Goal: Transaction & Acquisition: Purchase product/service

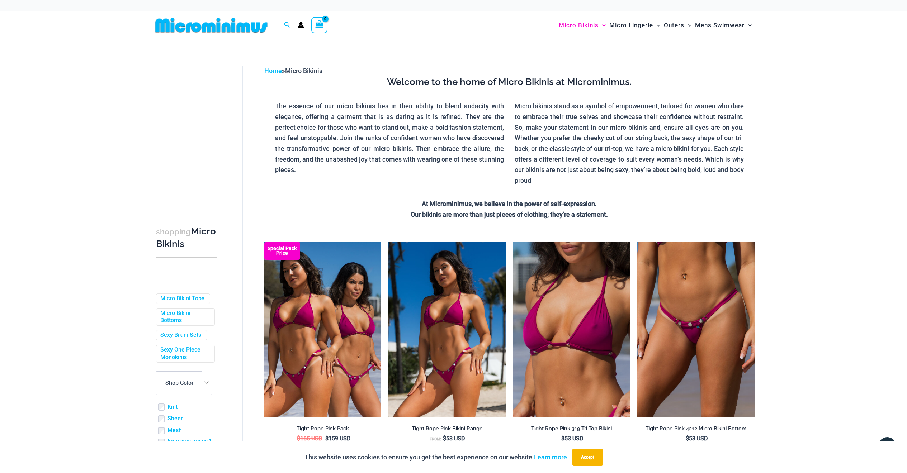
click at [193, 25] on img at bounding box center [211, 25] width 118 height 16
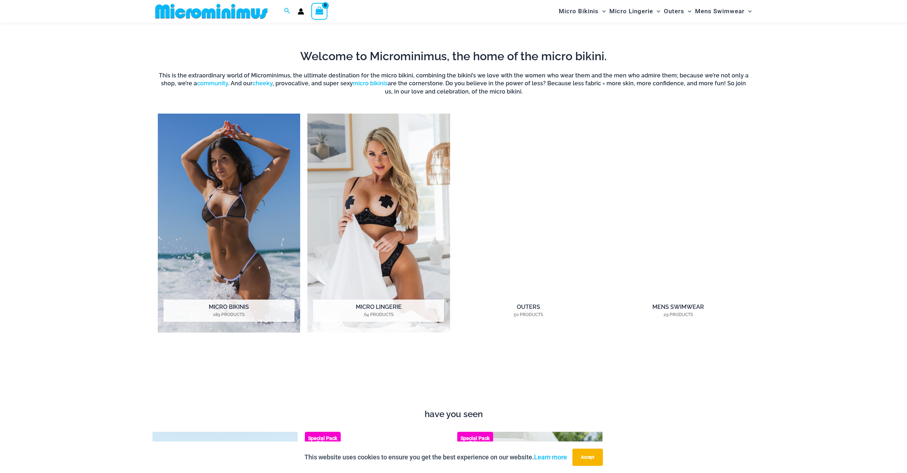
scroll to position [814, 0]
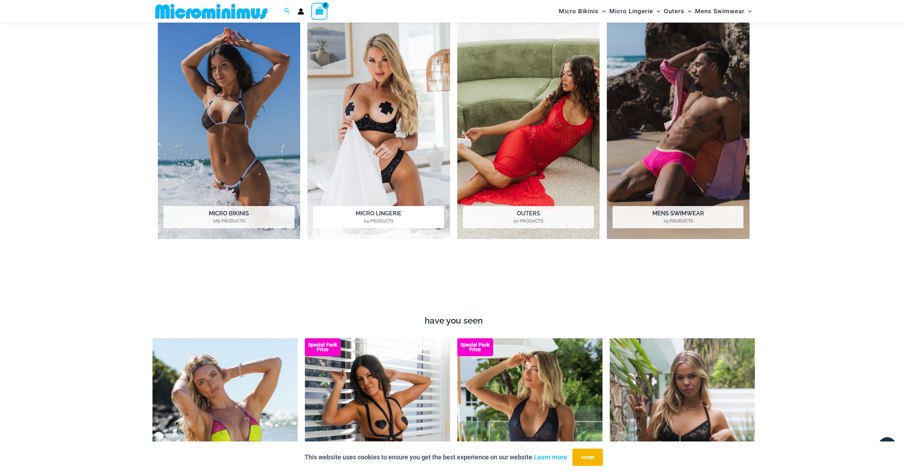
click at [368, 201] on img "Visit product category Micro Lingerie" at bounding box center [378, 129] width 143 height 219
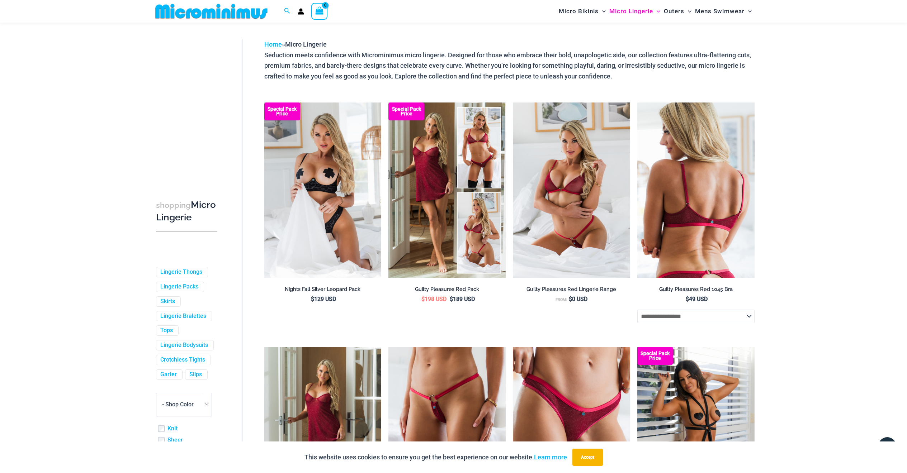
scroll to position [59, 0]
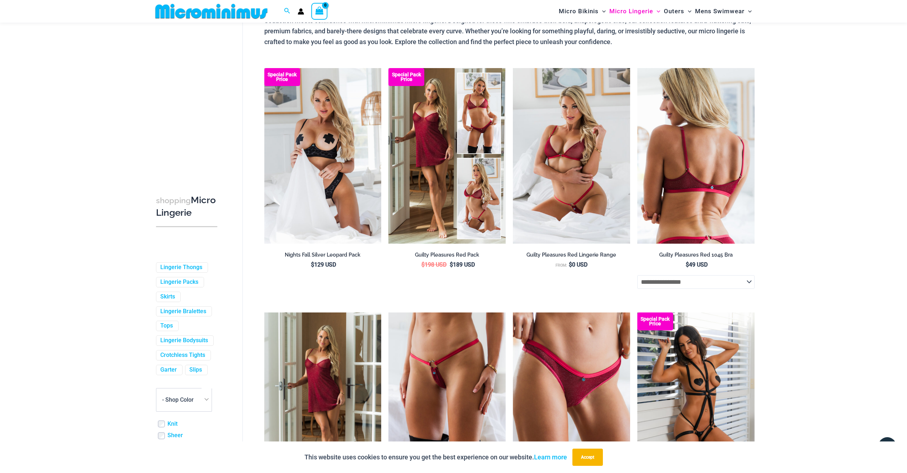
click at [665, 236] on img at bounding box center [695, 156] width 117 height 176
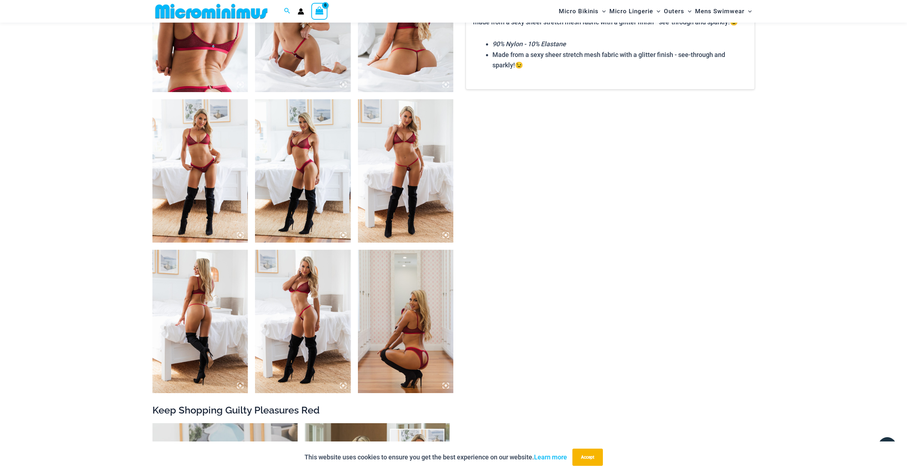
scroll to position [570, 0]
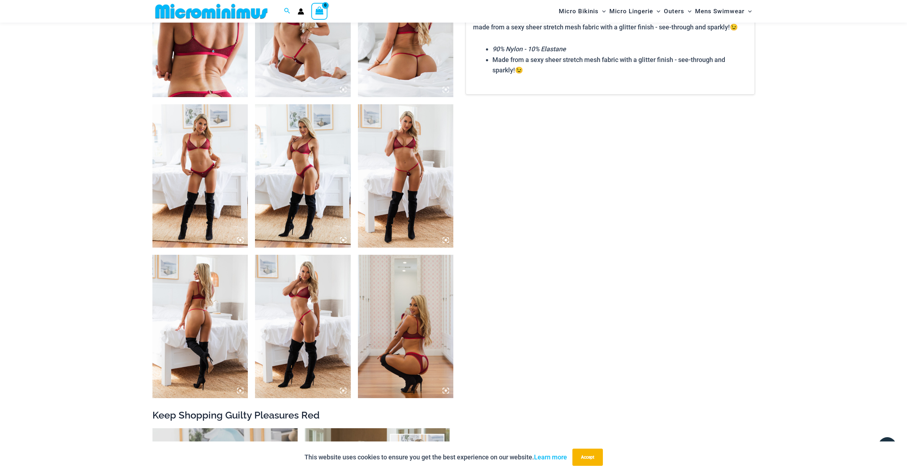
click at [407, 196] on img at bounding box center [406, 175] width 96 height 143
click at [383, 344] on img at bounding box center [406, 326] width 96 height 143
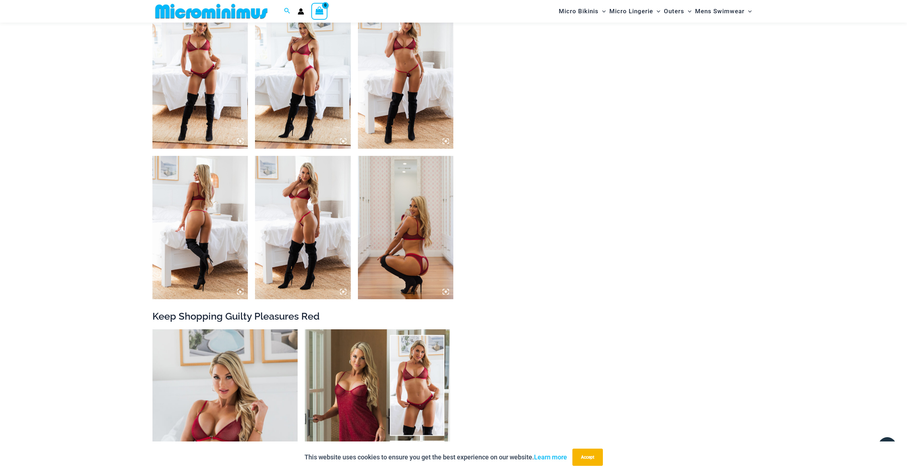
scroll to position [772, 0]
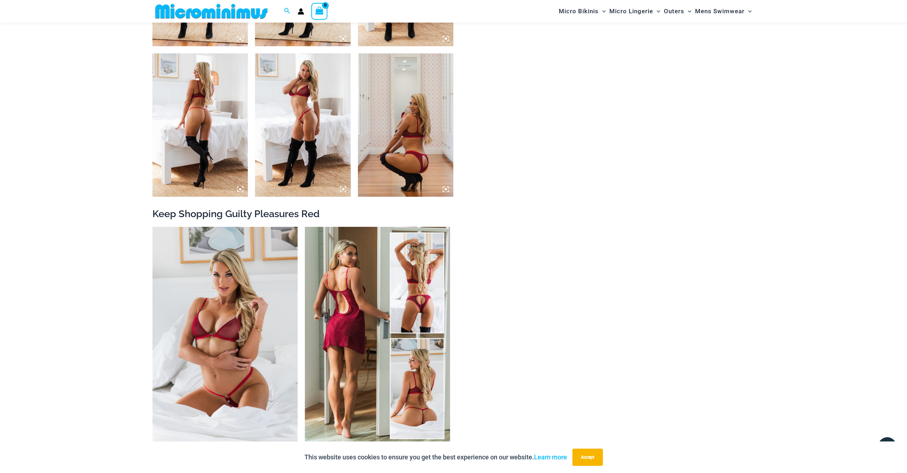
click at [424, 307] on img at bounding box center [377, 336] width 145 height 218
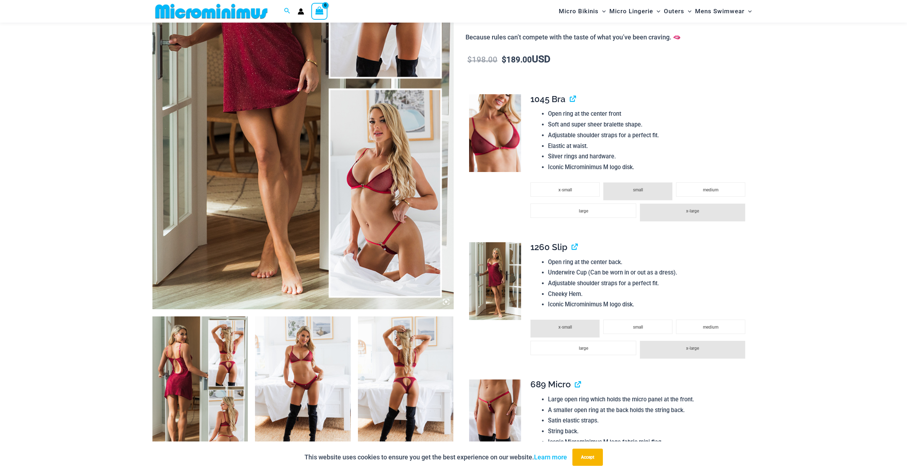
scroll to position [209, 0]
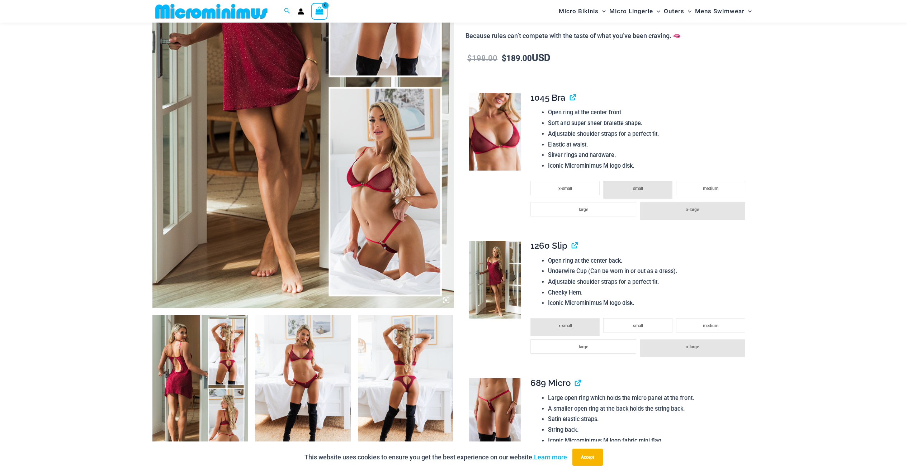
click at [394, 403] on img at bounding box center [406, 386] width 96 height 143
click at [497, 404] on img at bounding box center [495, 417] width 52 height 78
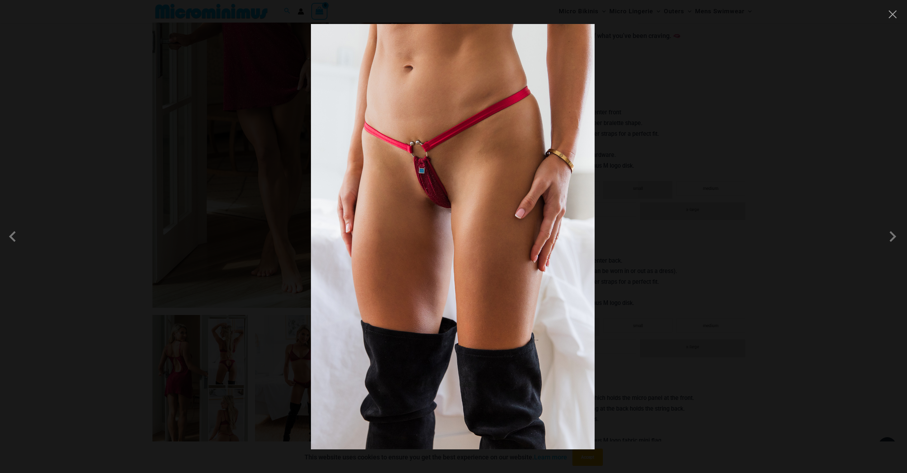
click at [503, 400] on img at bounding box center [453, 237] width 284 height 426
click at [894, 19] on button "Close" at bounding box center [892, 14] width 11 height 11
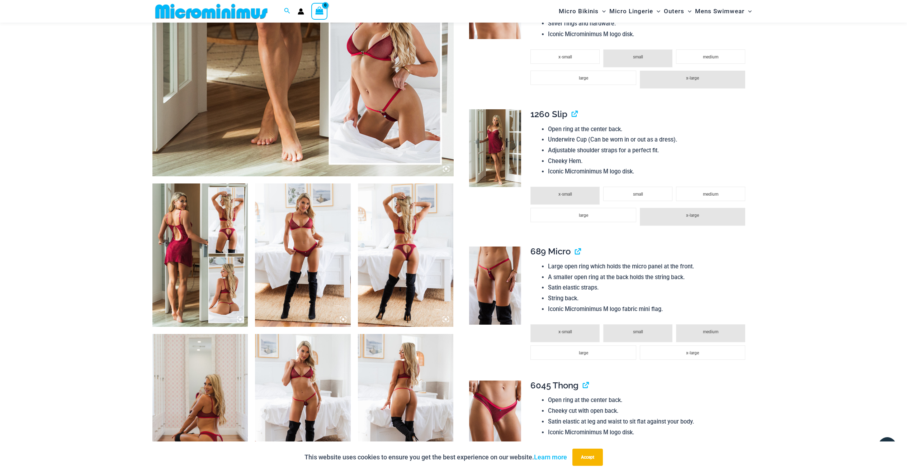
scroll to position [0, 0]
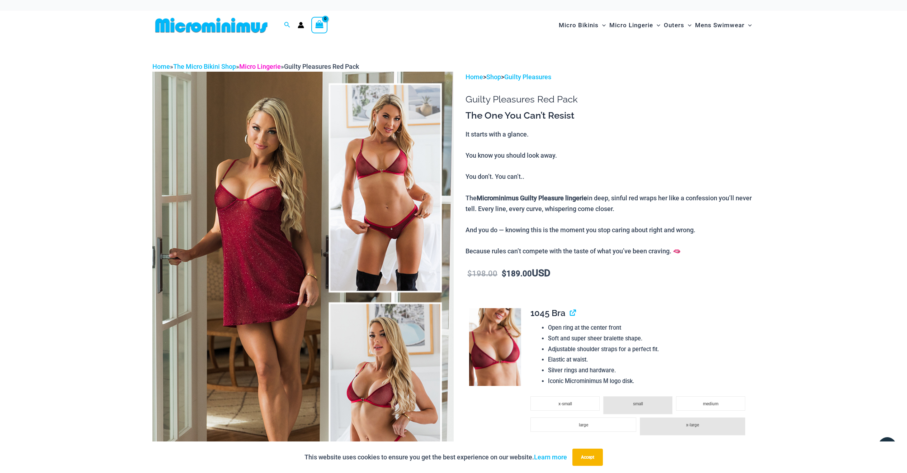
click at [253, 64] on link "Micro Lingerie" at bounding box center [260, 67] width 42 height 8
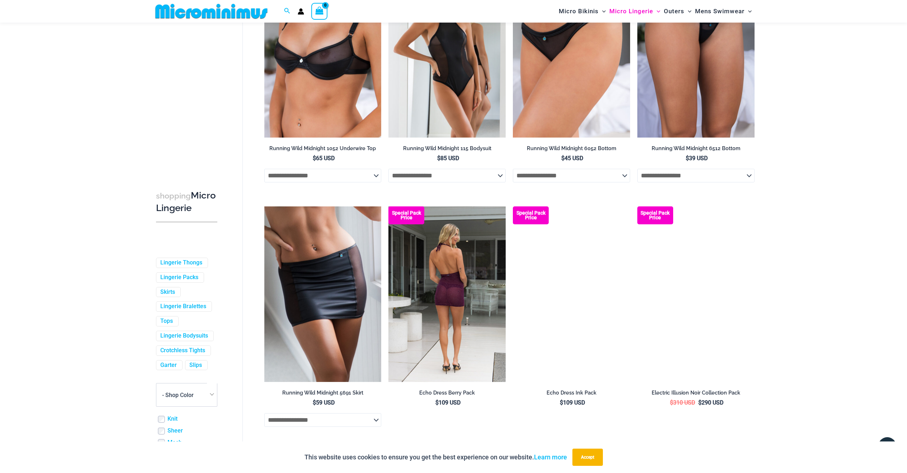
scroll to position [896, 0]
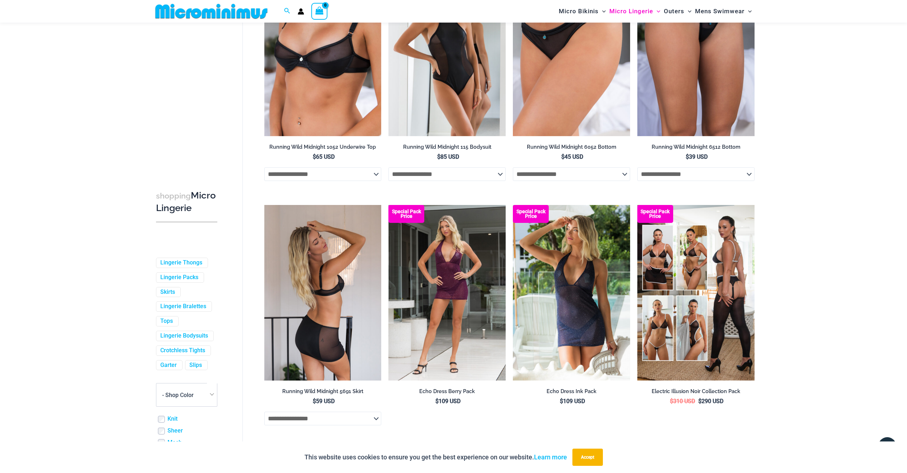
click at [346, 307] on img at bounding box center [322, 293] width 117 height 176
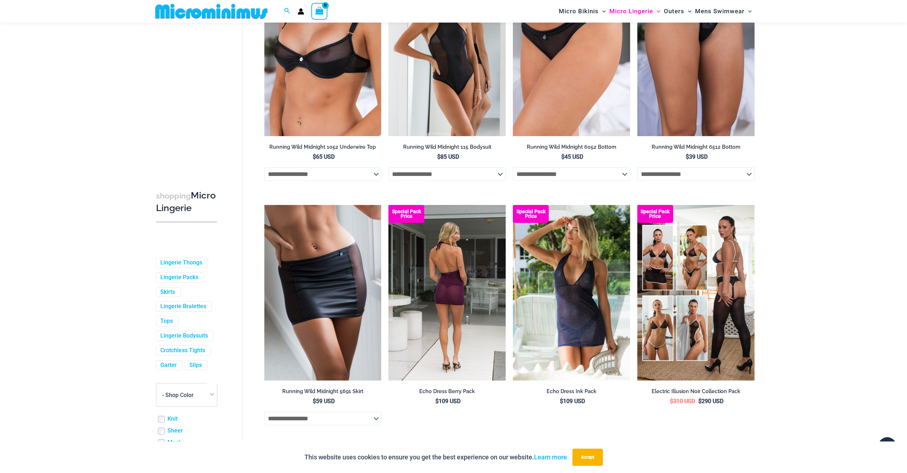
click at [410, 297] on img at bounding box center [446, 293] width 117 height 176
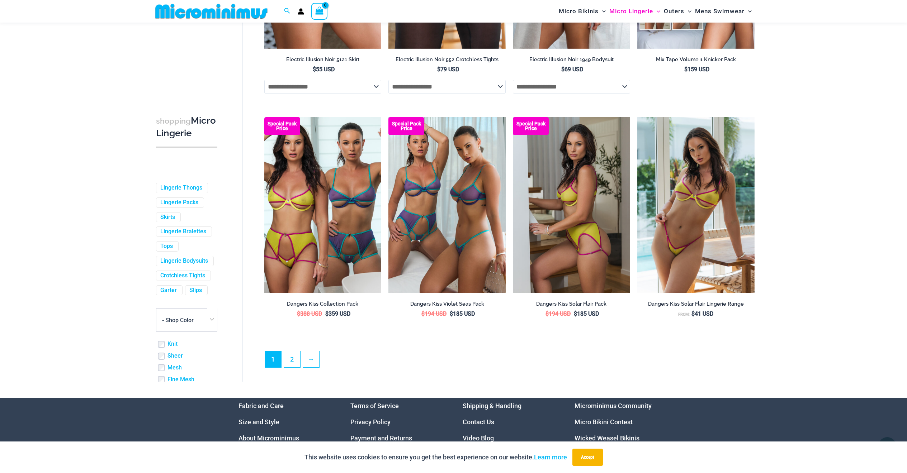
scroll to position [1744, 0]
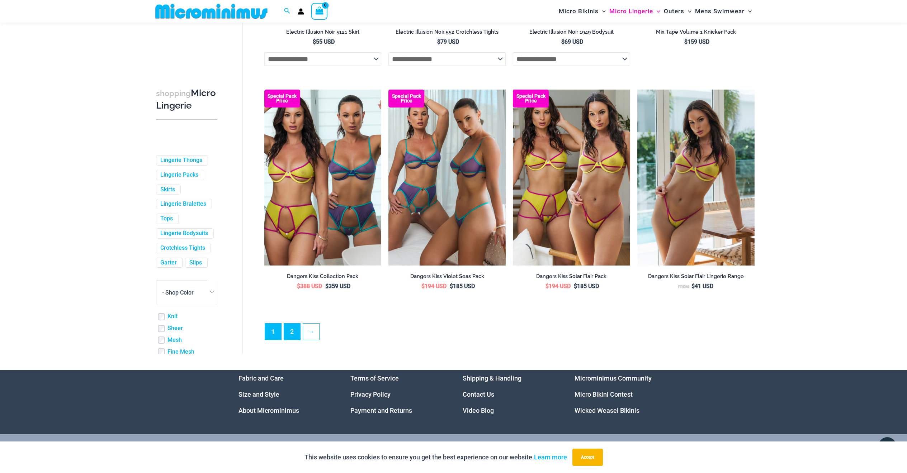
click at [289, 333] on link "2" at bounding box center [292, 332] width 16 height 16
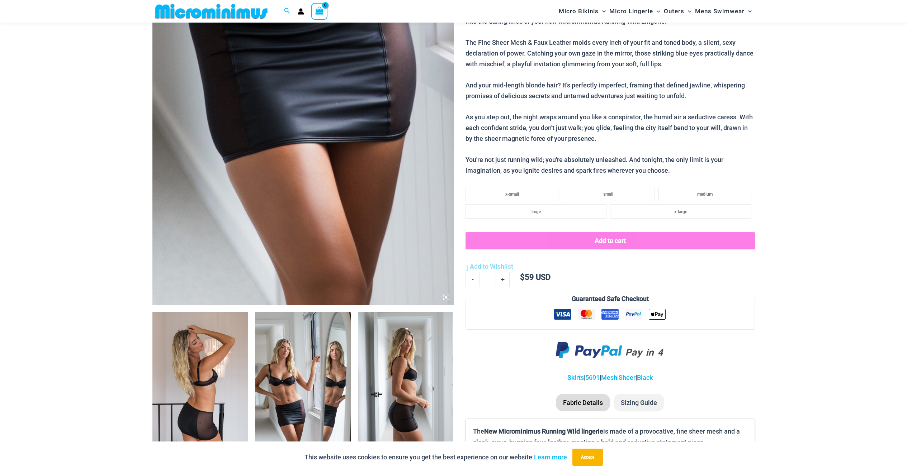
scroll to position [281, 0]
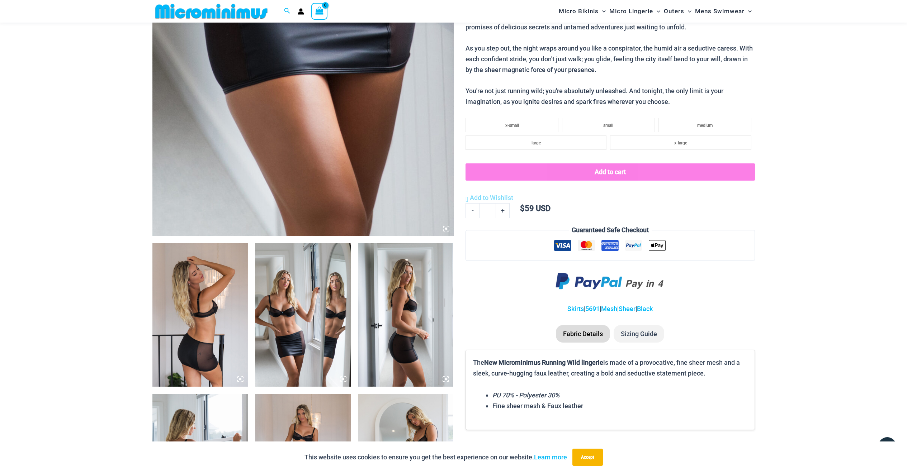
click at [208, 350] on img at bounding box center [200, 314] width 96 height 143
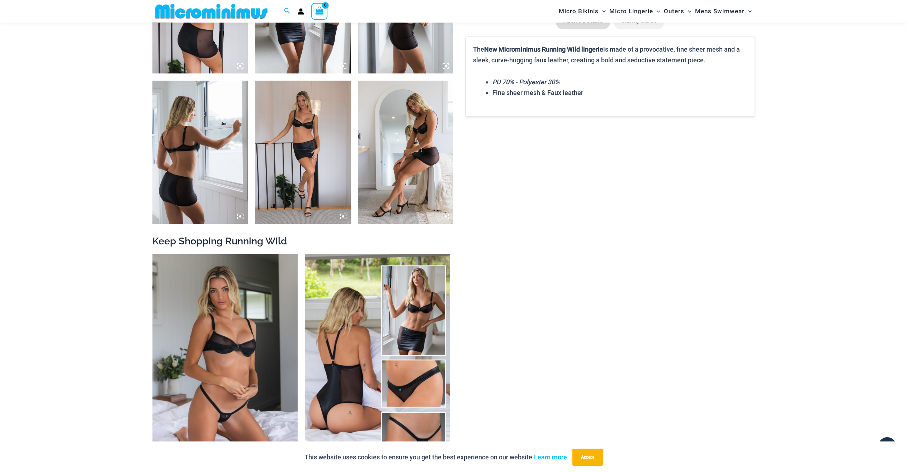
scroll to position [595, 0]
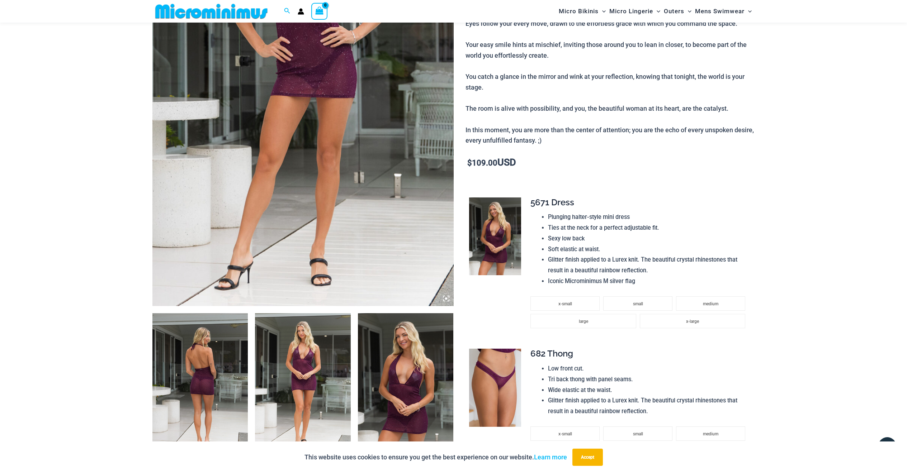
scroll to position [212, 0]
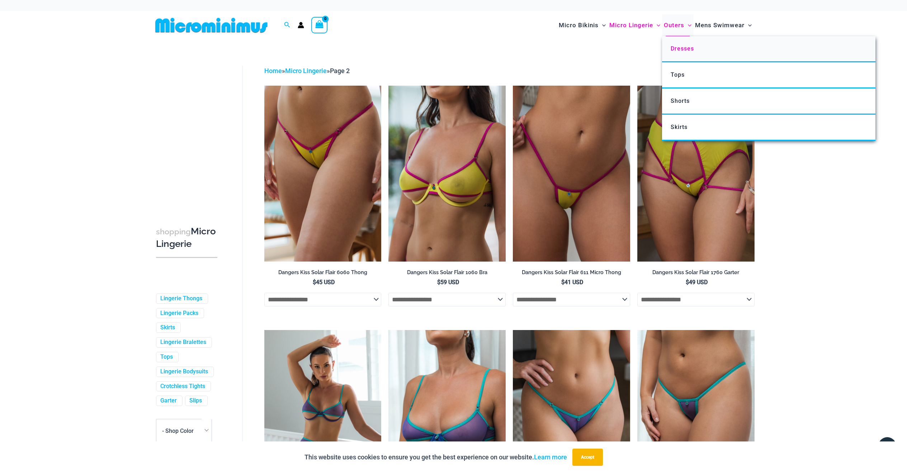
click at [680, 47] on span "Dresses" at bounding box center [681, 48] width 23 height 7
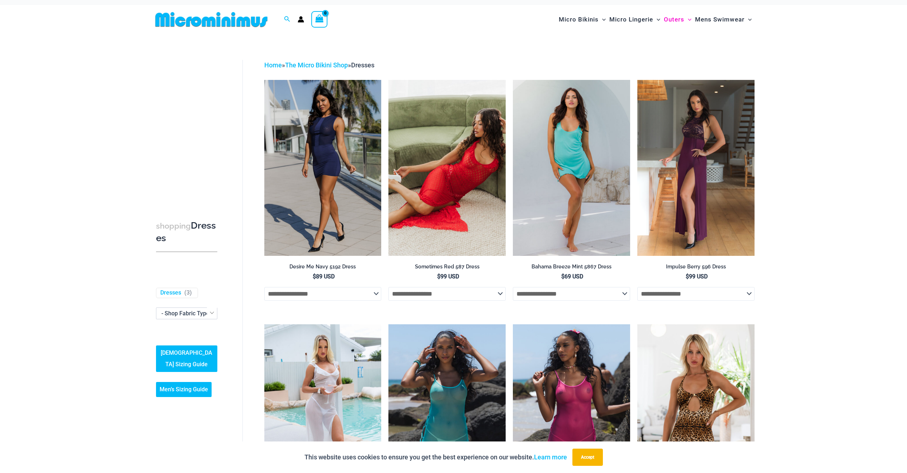
scroll to position [7, 0]
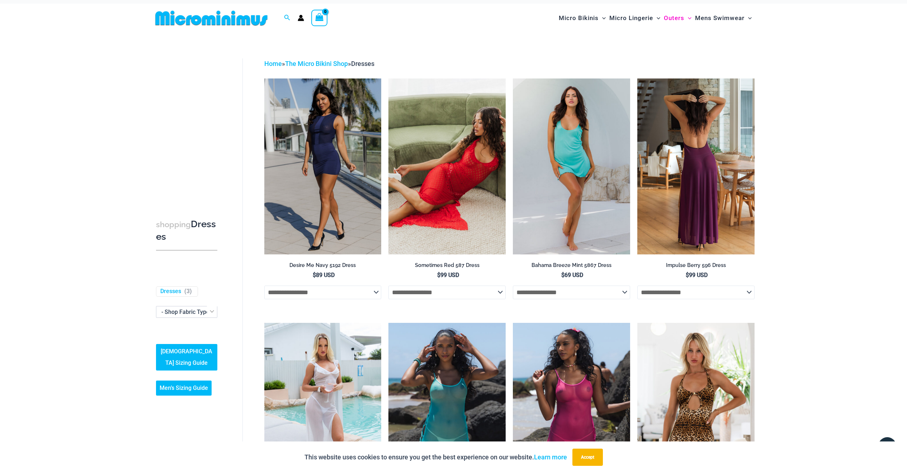
click at [688, 172] on img at bounding box center [695, 167] width 117 height 176
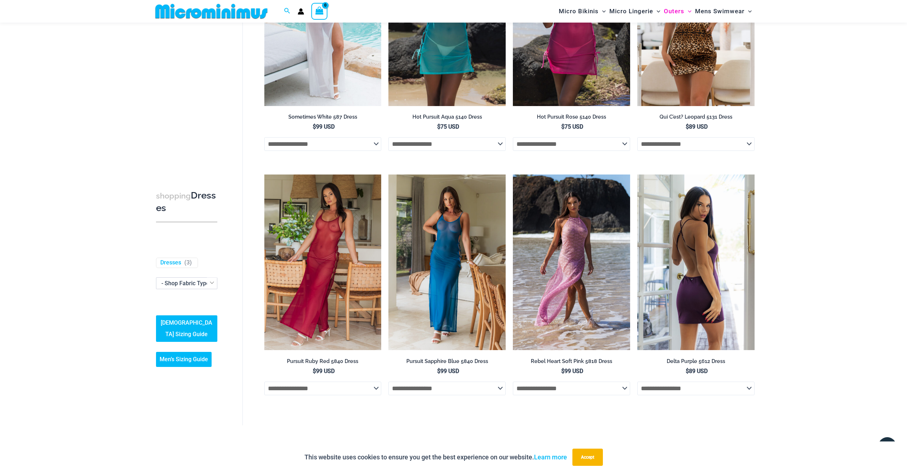
scroll to position [395, 0]
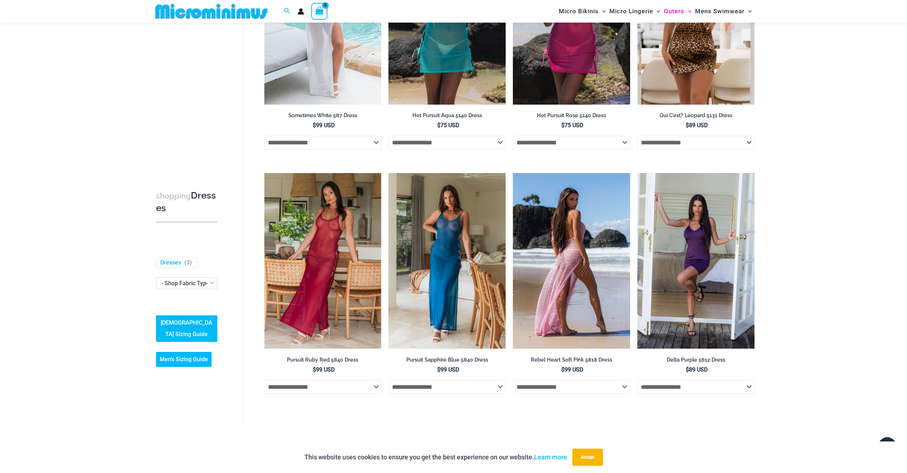
click at [560, 276] on img at bounding box center [571, 261] width 117 height 176
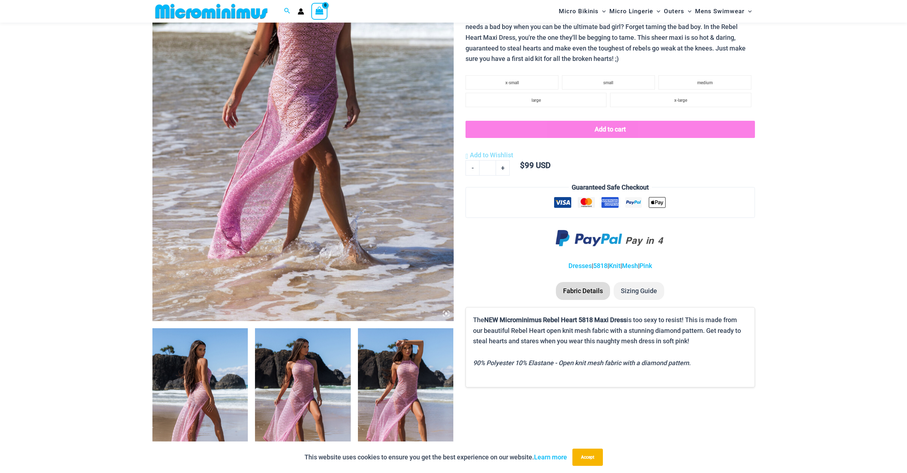
scroll to position [375, 0]
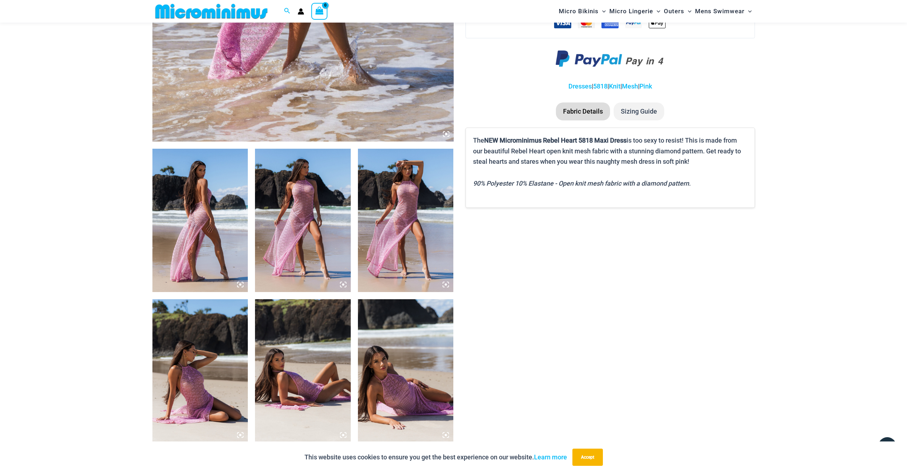
click at [351, 222] on img at bounding box center [303, 220] width 96 height 143
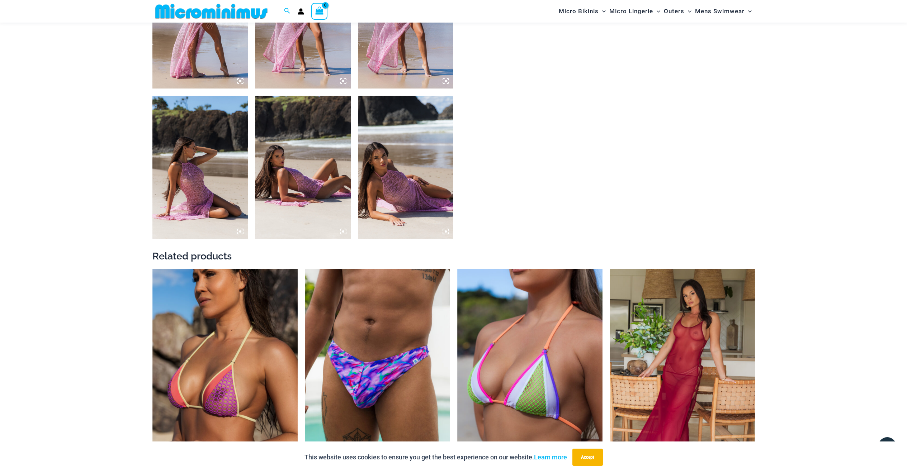
click at [405, 215] on img at bounding box center [406, 167] width 96 height 143
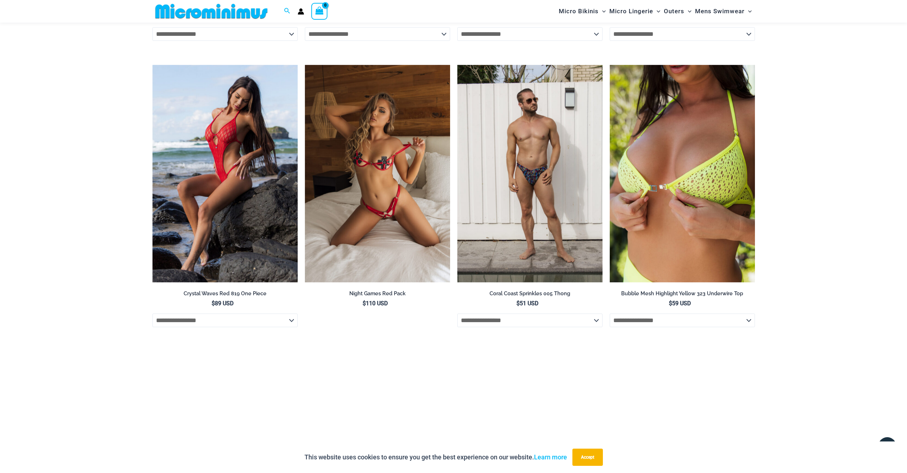
scroll to position [1175, 0]
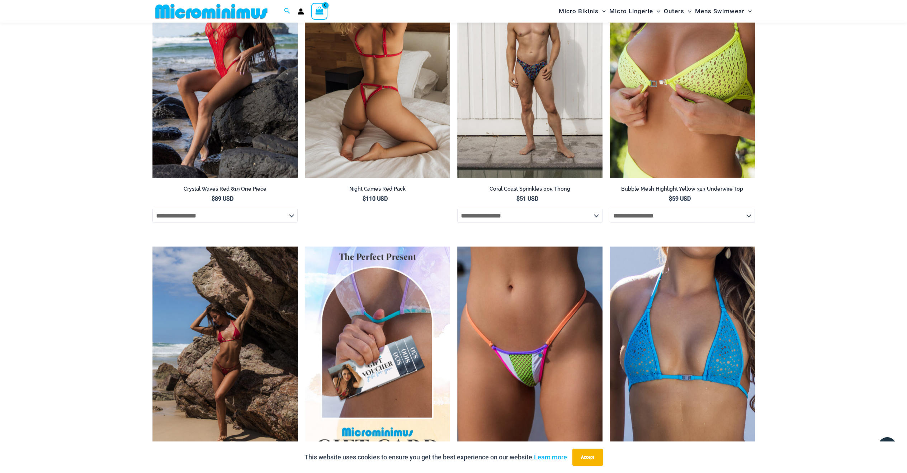
click at [359, 149] on img at bounding box center [377, 69] width 145 height 218
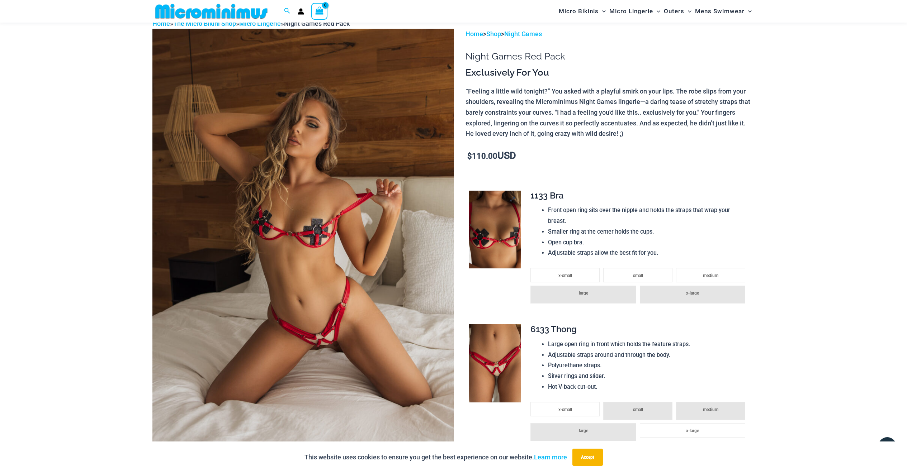
scroll to position [118, 0]
